Goal: Task Accomplishment & Management: Manage account settings

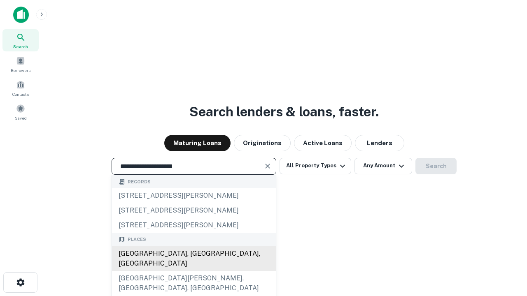
click at [193, 271] on div "[GEOGRAPHIC_DATA], [GEOGRAPHIC_DATA], [GEOGRAPHIC_DATA]" at bounding box center [194, 258] width 164 height 25
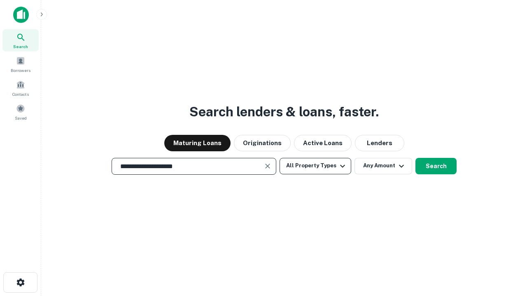
type input "**********"
click at [315, 166] on button "All Property Types" at bounding box center [315, 166] width 72 height 16
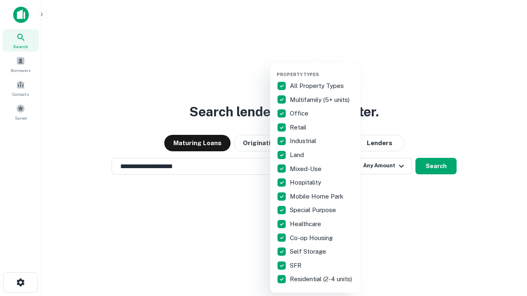
click at [322, 69] on button "button" at bounding box center [322, 69] width 91 height 0
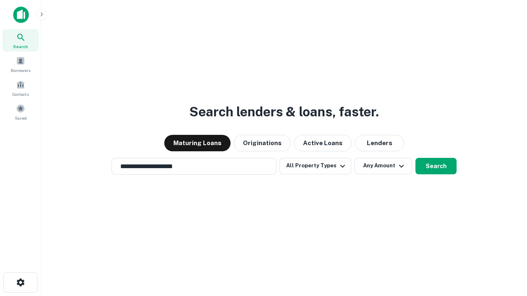
scroll to position [13, 0]
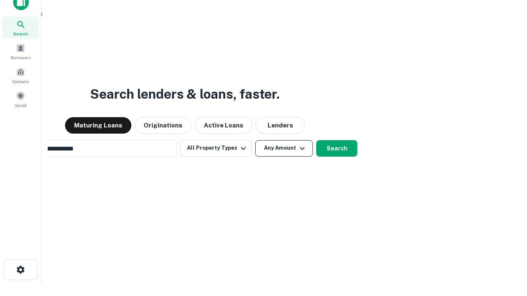
click at [255, 140] on button "Any Amount" at bounding box center [284, 148] width 58 height 16
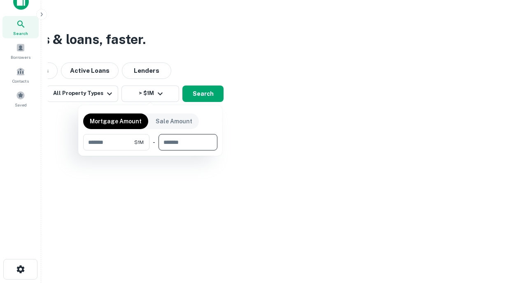
type input "*******"
click at [150, 151] on button "button" at bounding box center [150, 151] width 134 height 0
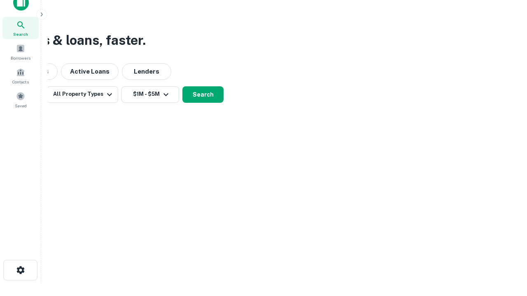
scroll to position [5, 152]
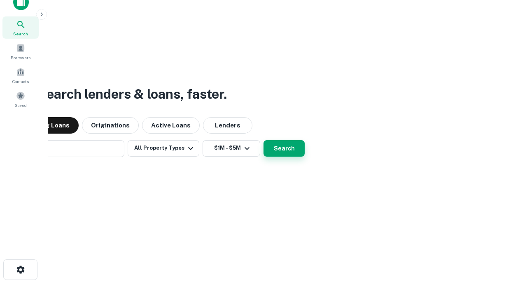
click at [263, 140] on button "Search" at bounding box center [283, 148] width 41 height 16
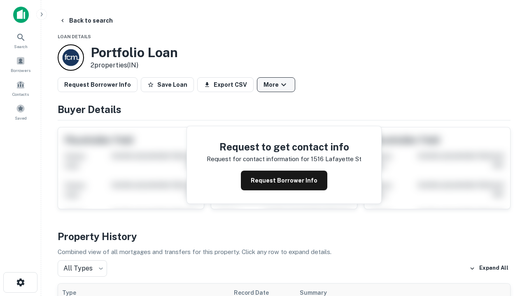
click at [276, 85] on button "More" at bounding box center [276, 84] width 38 height 15
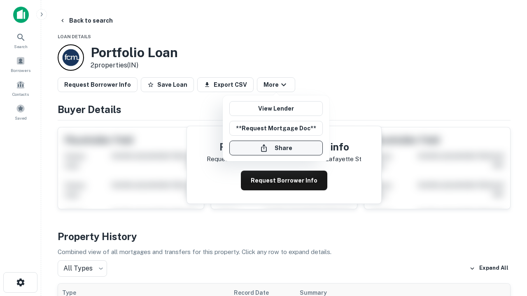
click at [276, 148] on button "Share" at bounding box center [275, 148] width 93 height 15
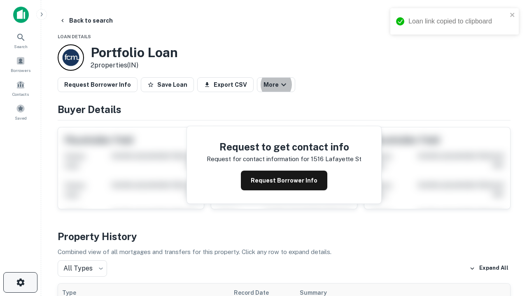
click at [20, 283] on icon "button" at bounding box center [21, 283] width 10 height 10
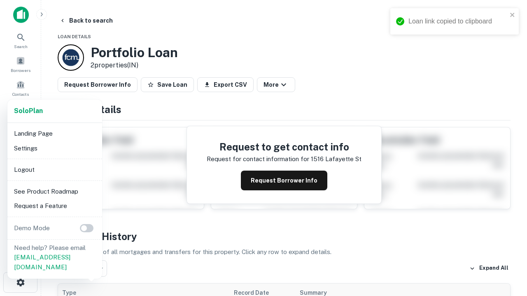
click at [54, 170] on li "Logout" at bounding box center [55, 170] width 88 height 15
